Goal: Check status: Check status

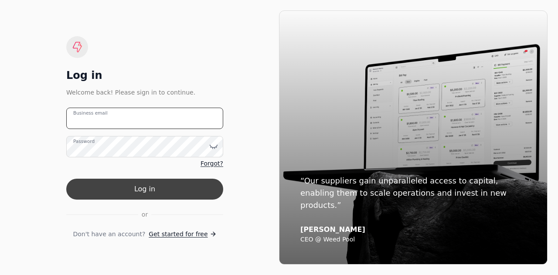
type email "[EMAIL_ADDRESS][PERSON_NAME][DOMAIN_NAME]"
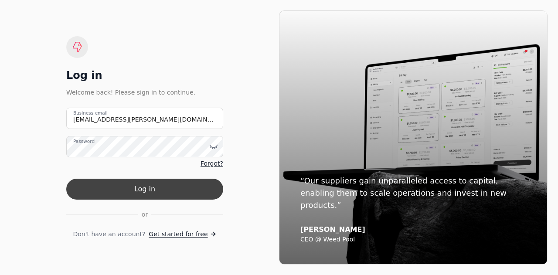
click at [144, 196] on button "Log in" at bounding box center [144, 189] width 157 height 21
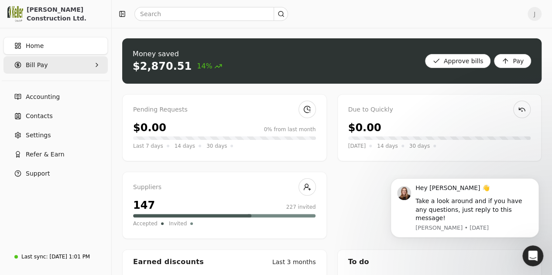
click at [79, 59] on Pay "Bill Pay" at bounding box center [55, 64] width 104 height 17
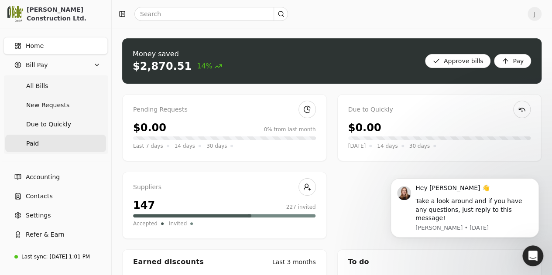
click at [58, 141] on link "Paid" at bounding box center [55, 143] width 101 height 17
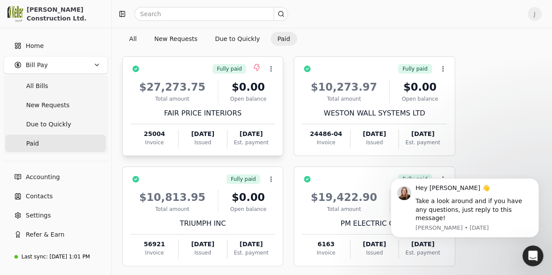
scroll to position [31, 0]
click at [170, 83] on div "$27,273.75" at bounding box center [172, 88] width 84 height 16
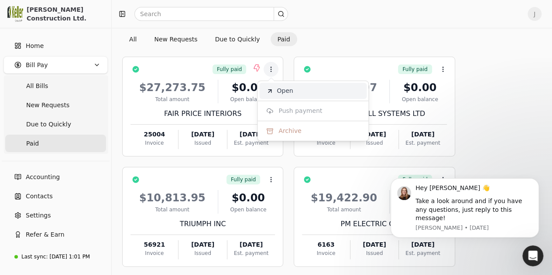
click at [285, 91] on span "Open" at bounding box center [285, 90] width 16 height 9
